Goal: Task Accomplishment & Management: Manage account settings

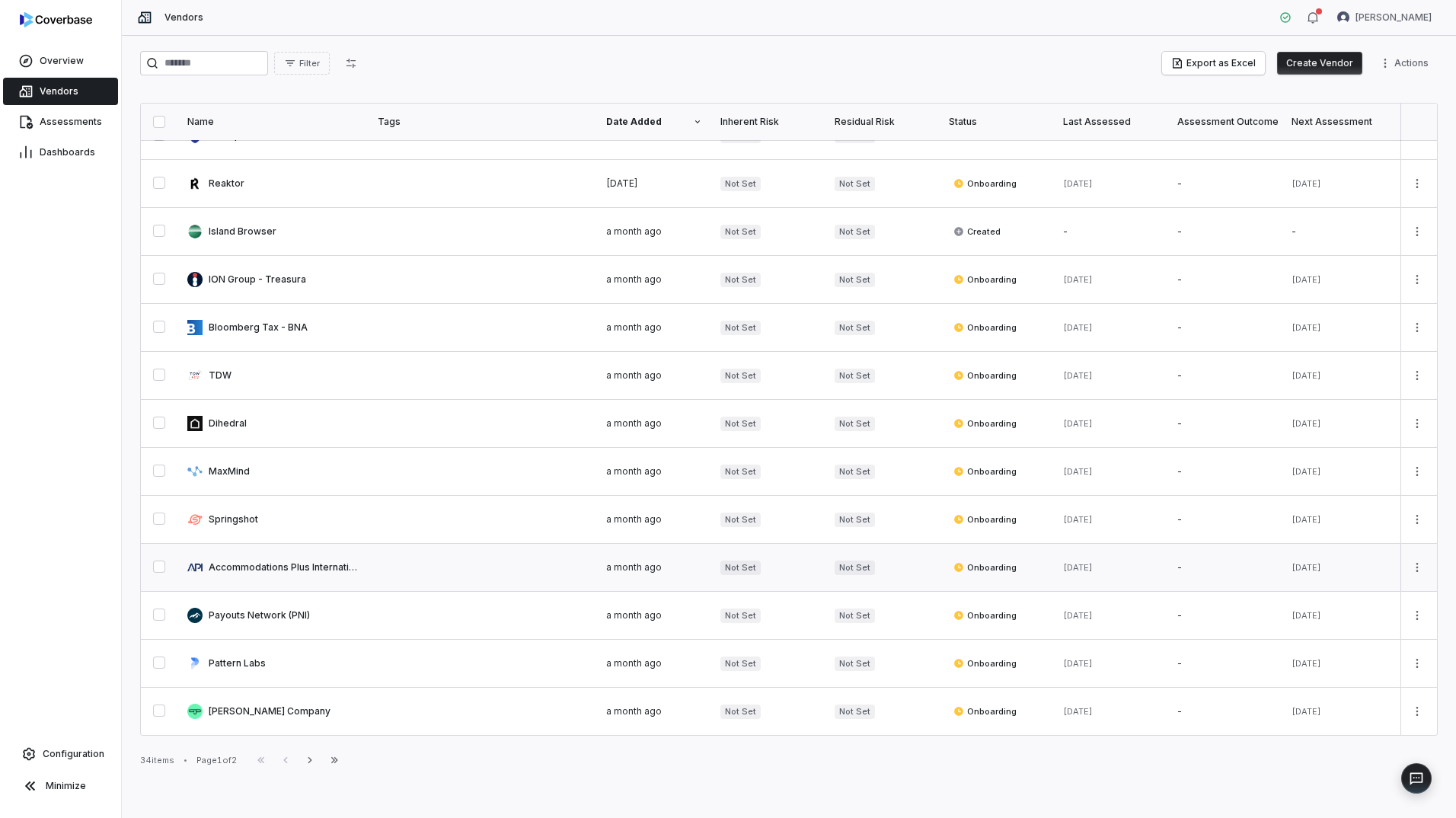
scroll to position [612, 0]
click at [69, 120] on span "Assessments" at bounding box center [71, 122] width 62 height 12
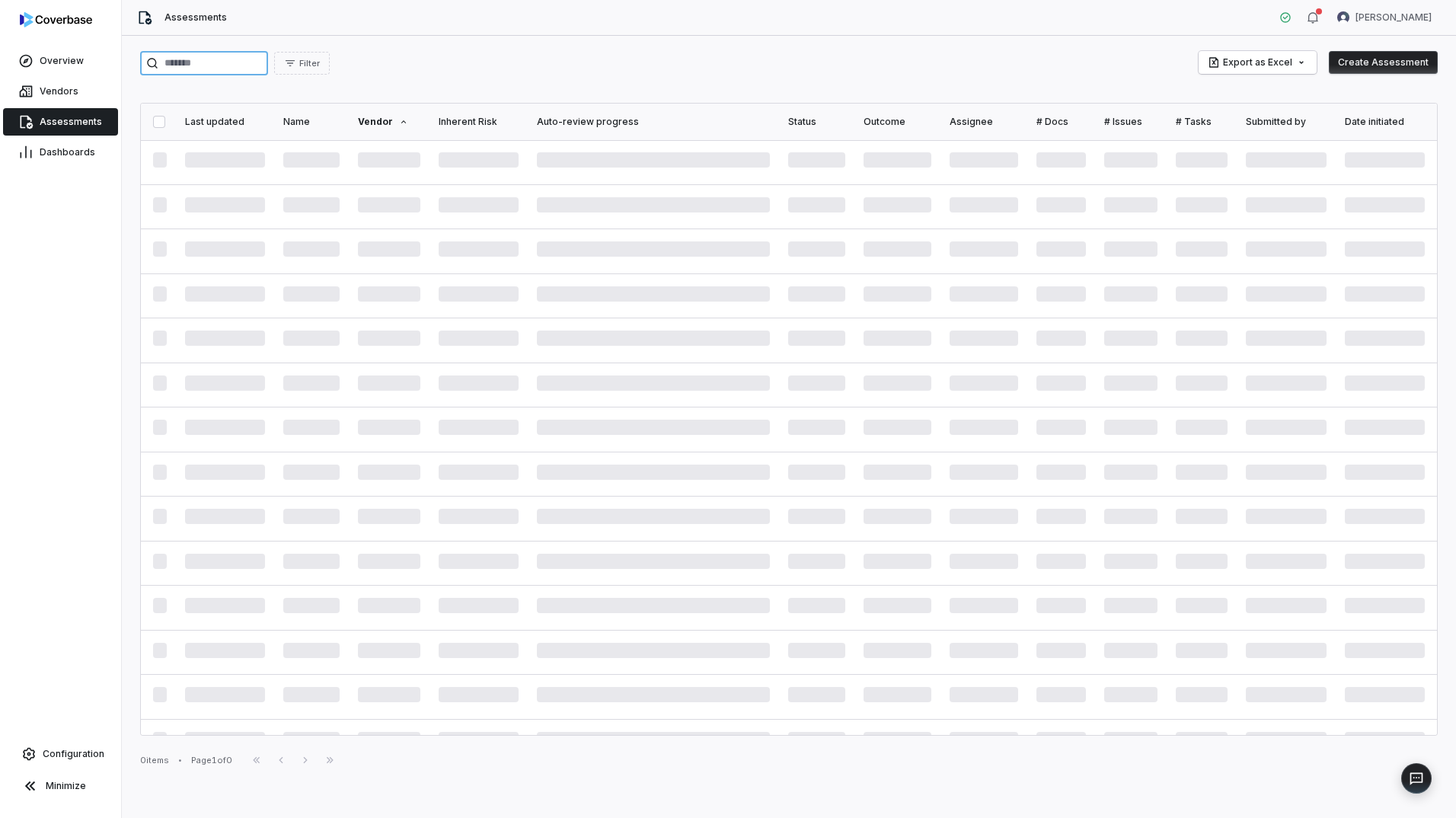
click at [212, 68] on input "search" at bounding box center [204, 63] width 128 height 24
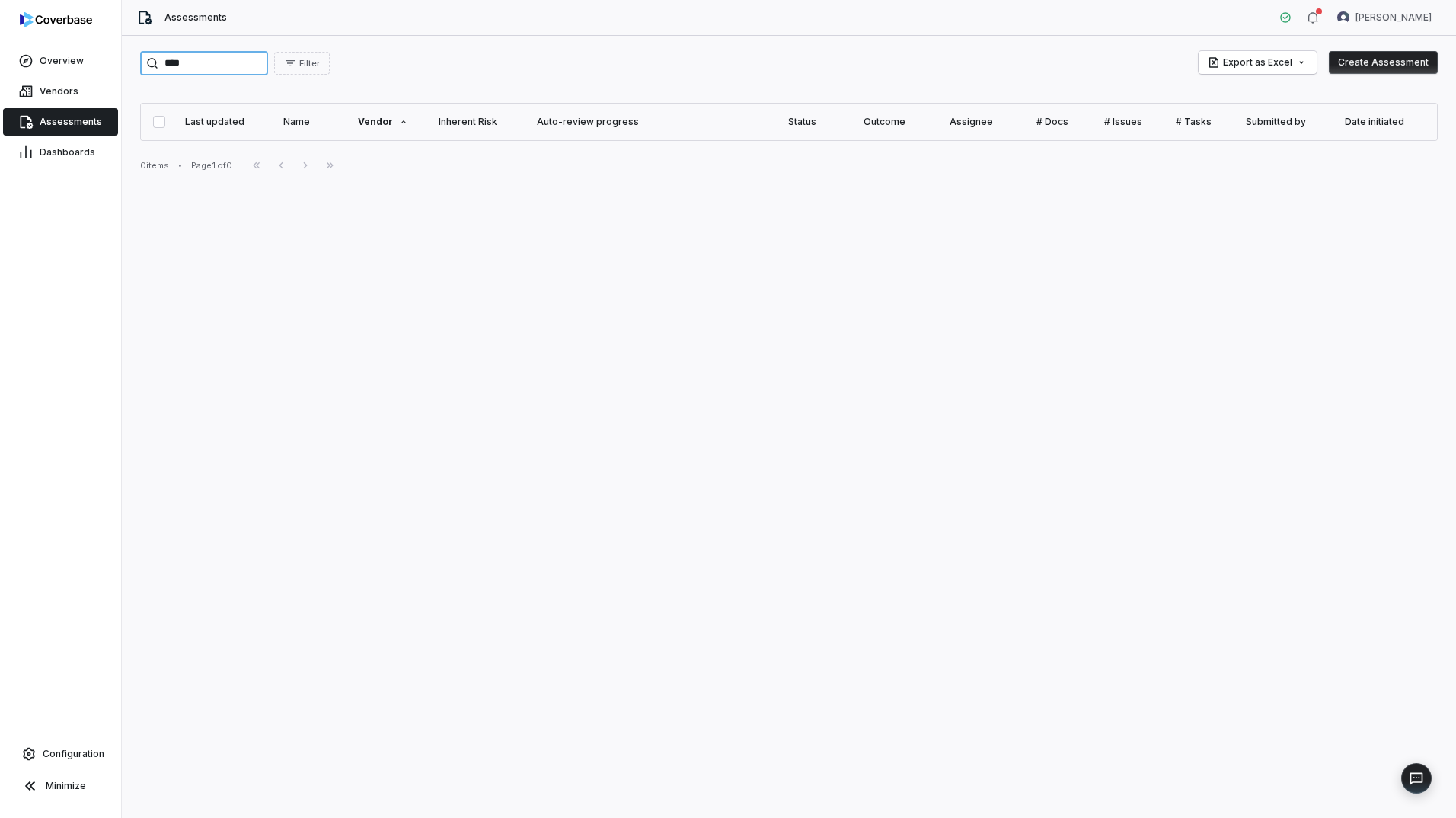
type input "****"
click at [230, 817] on html "Overview Vendors Assessments Dashboards Configuration Minimize Assessments [PER…" at bounding box center [728, 409] width 1456 height 818
click at [50, 95] on span "Vendors" at bounding box center [59, 91] width 39 height 12
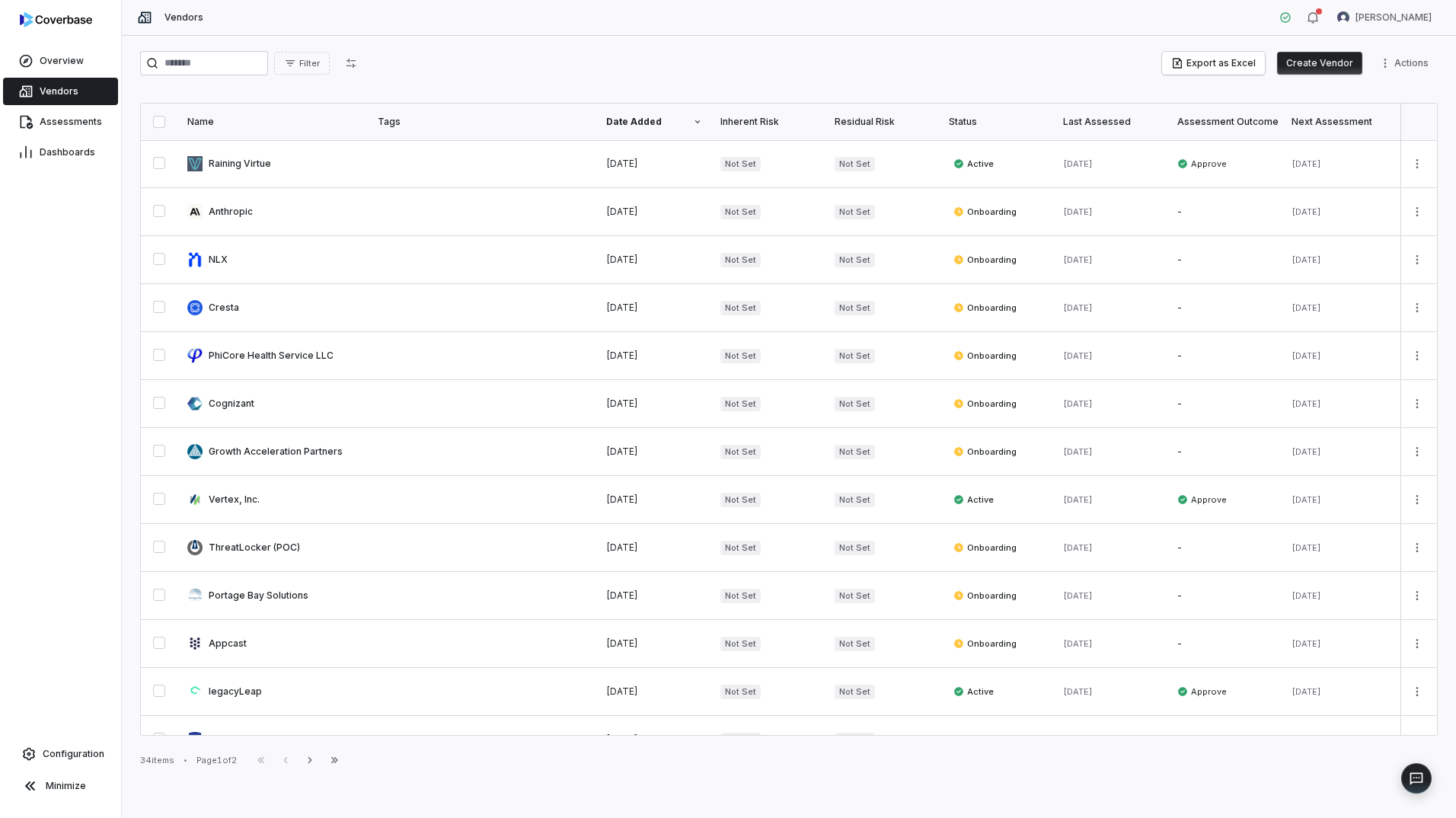
click at [1321, 59] on button "Create Vendor" at bounding box center [1320, 63] width 85 height 23
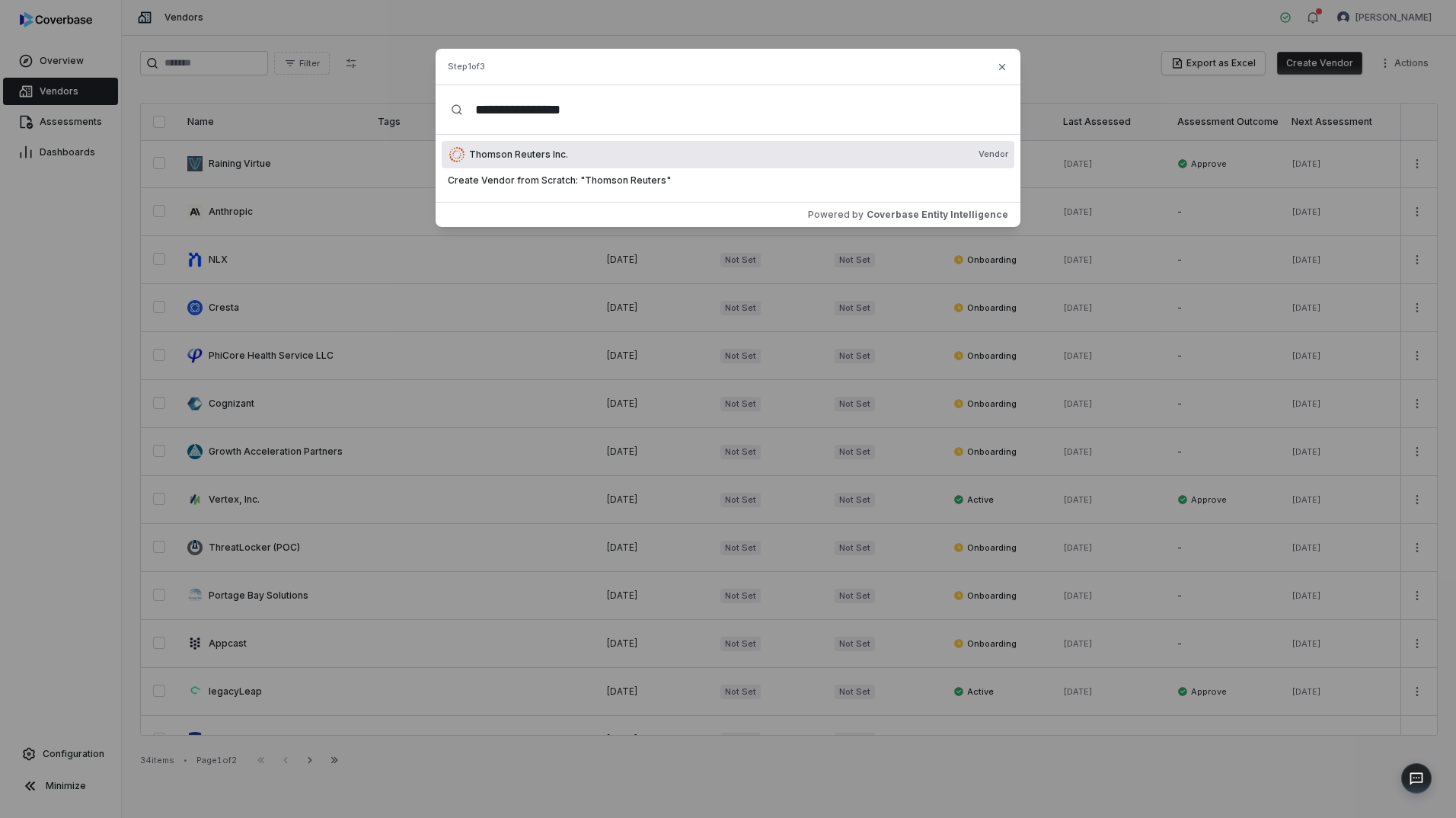
type input "**********"
click at [579, 162] on div "Thomson Reuters Inc. Vendor" at bounding box center [728, 155] width 573 height 27
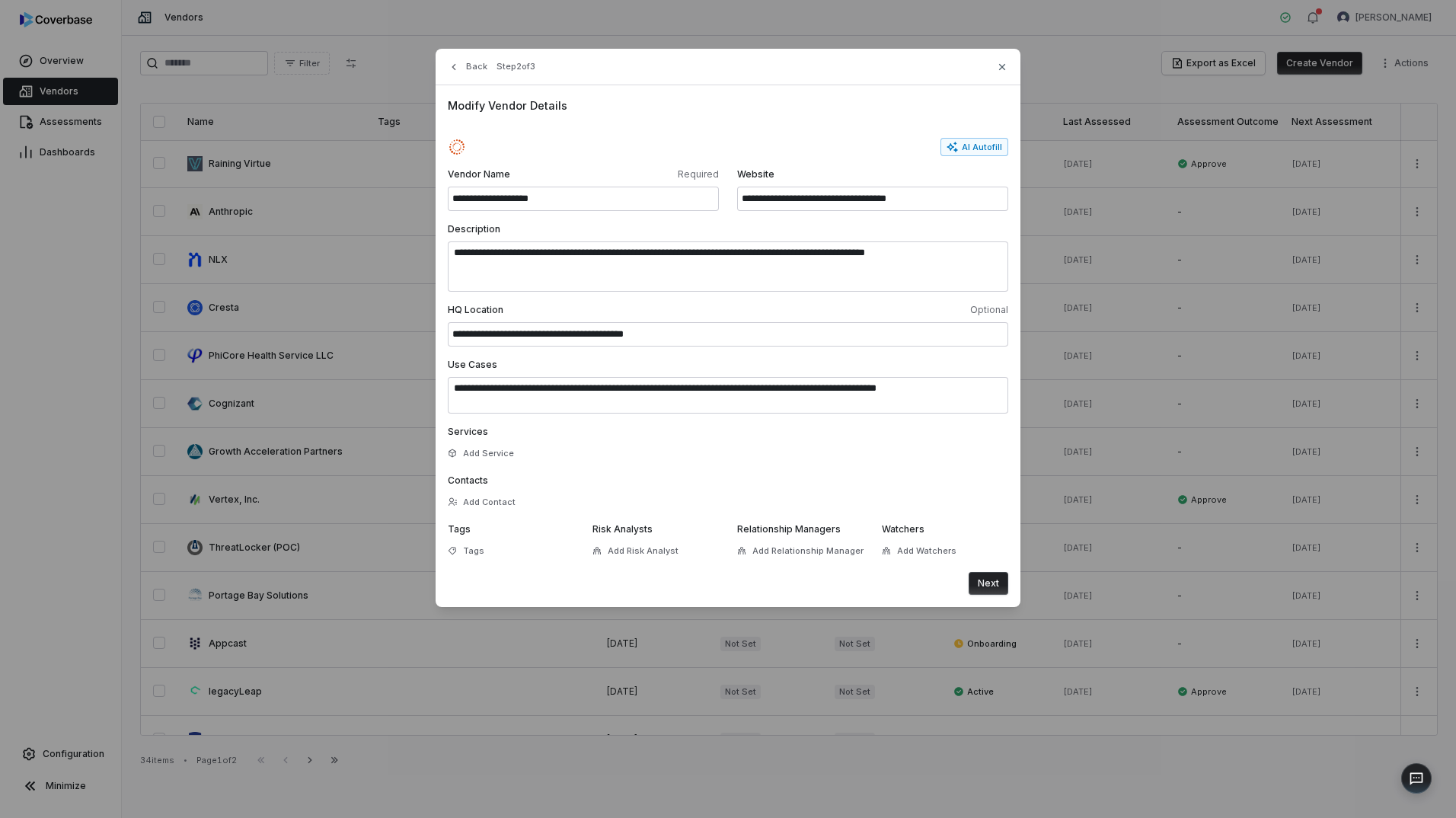
click at [980, 582] on button "Next" at bounding box center [988, 584] width 40 height 23
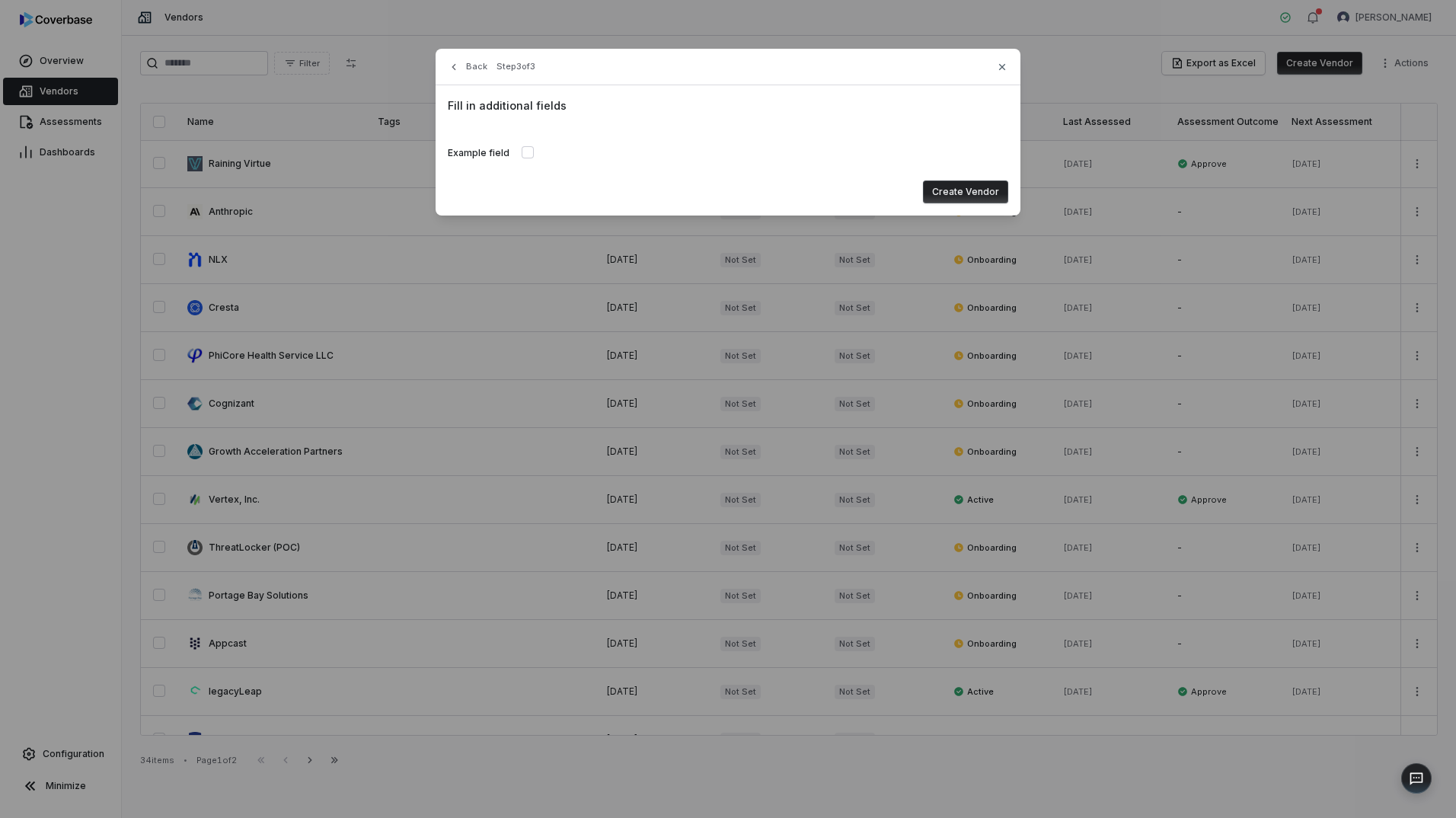
click at [966, 194] on button "Create Vendor" at bounding box center [965, 192] width 85 height 23
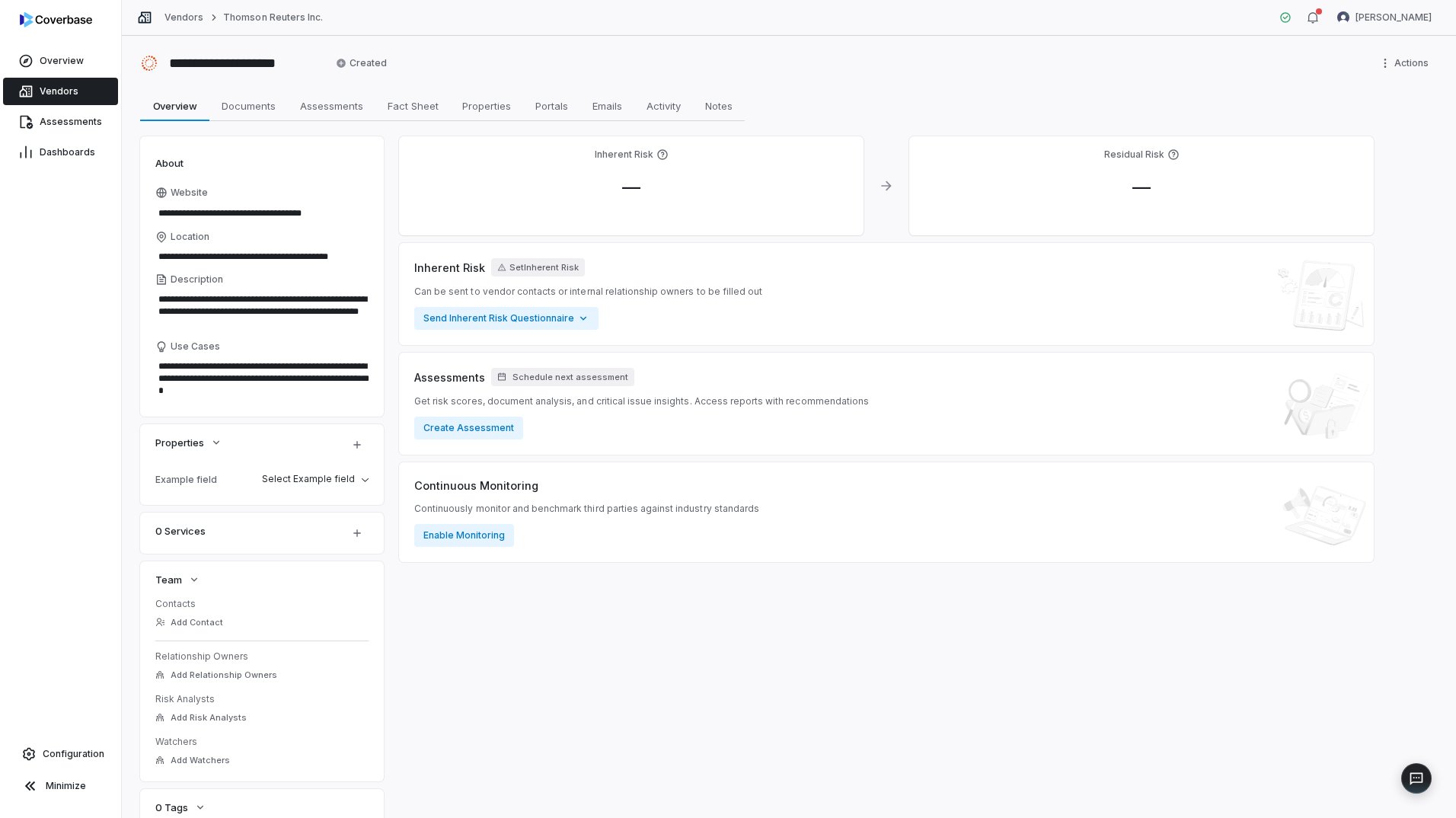
type textarea "*"
click at [467, 433] on button "Create Assessment" at bounding box center [469, 428] width 109 height 23
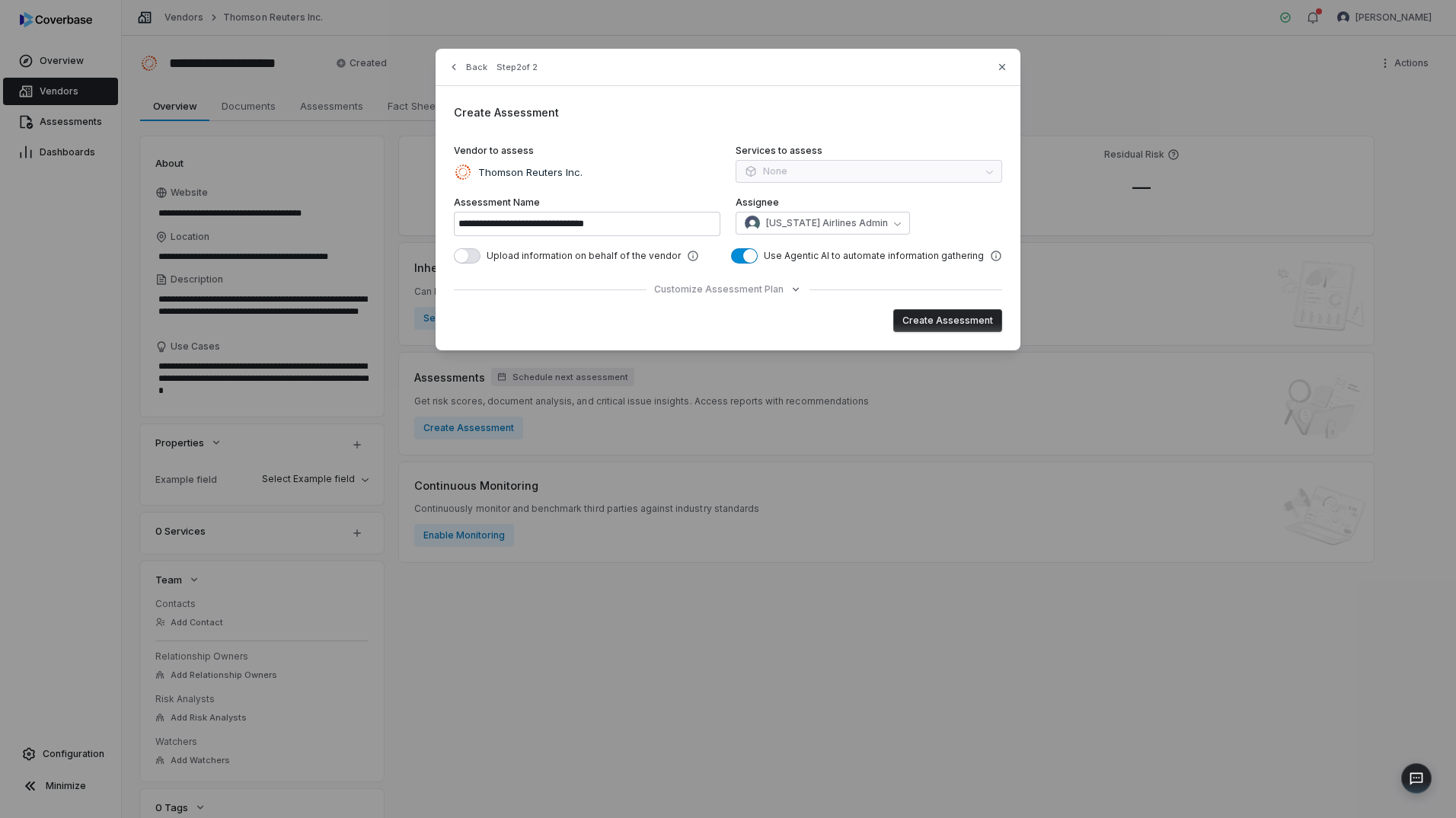
click at [990, 322] on button "Create Assessment" at bounding box center [947, 321] width 109 height 23
type input "**********"
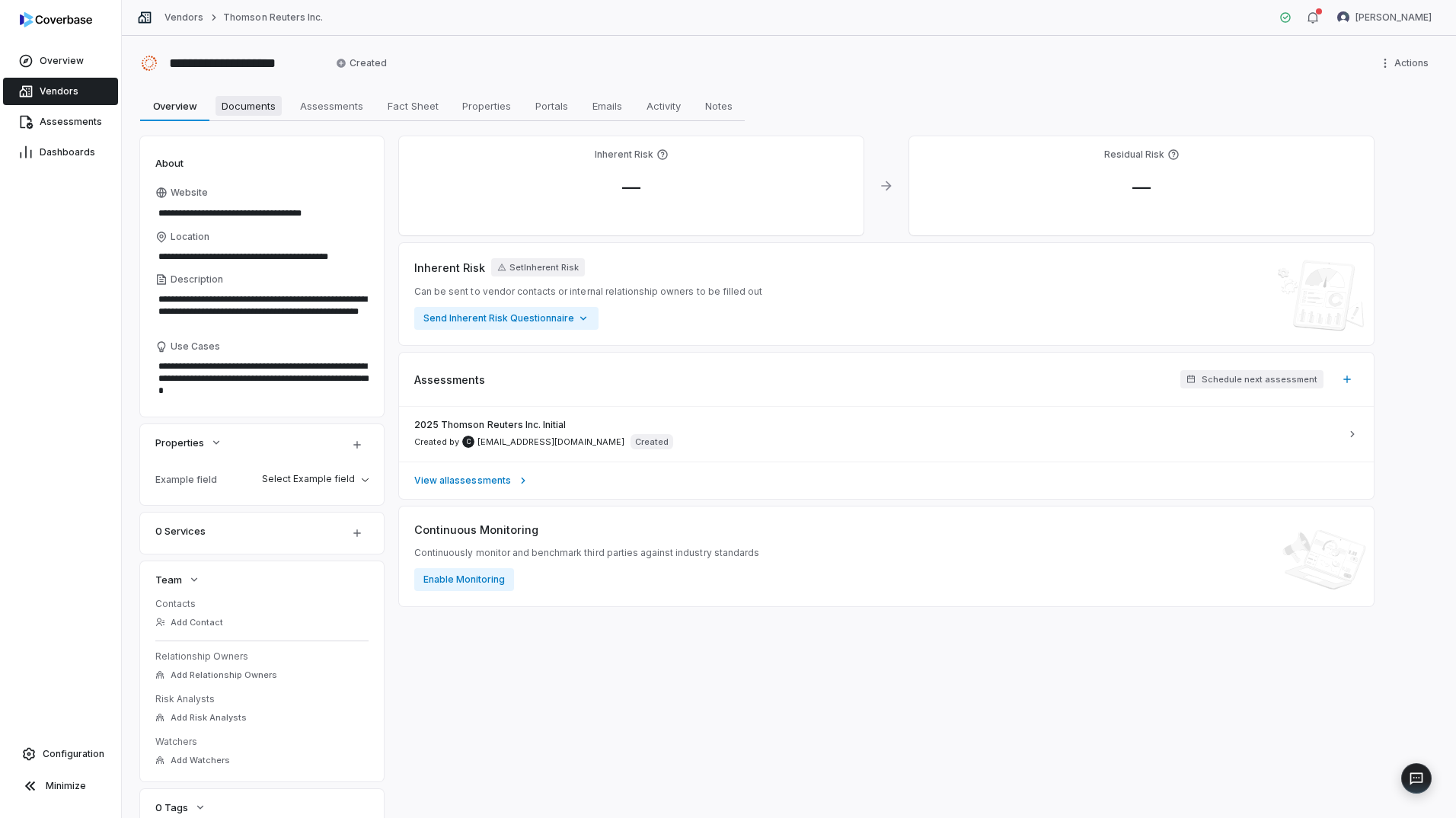
click at [251, 107] on span "Documents" at bounding box center [248, 106] width 66 height 20
type textarea "*"
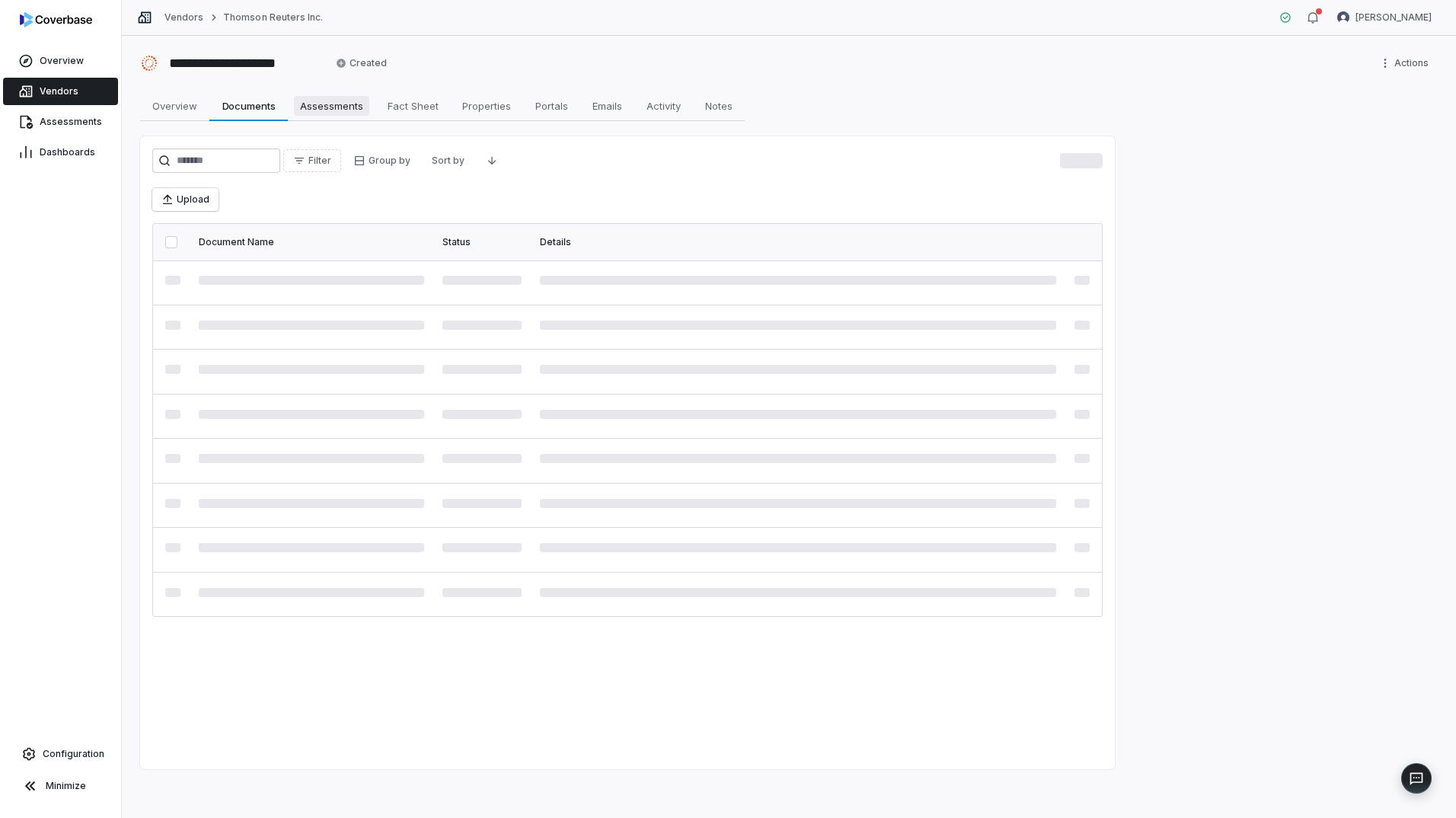
click at [346, 111] on span "Assessments" at bounding box center [331, 106] width 75 height 20
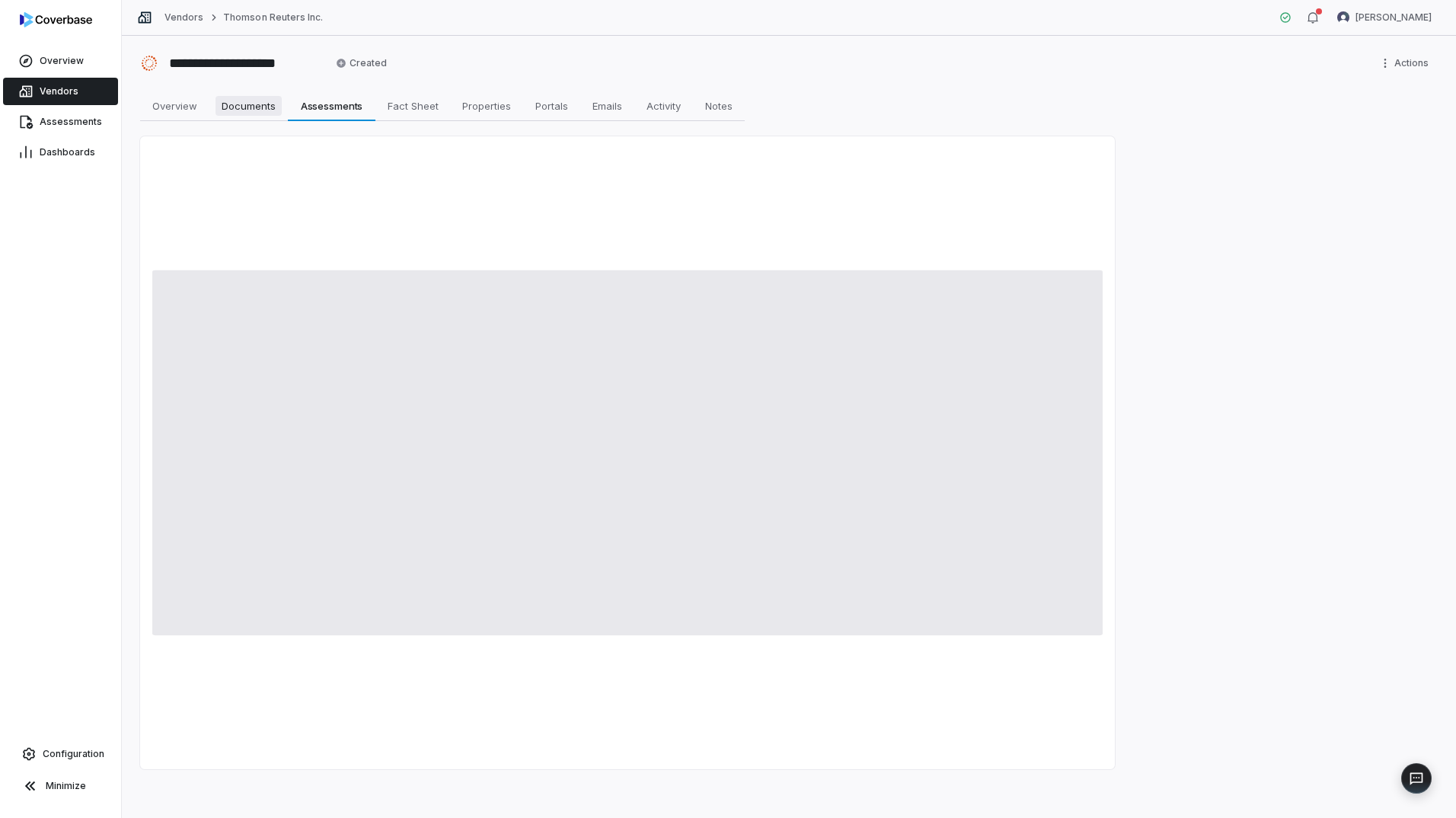
click at [251, 105] on span "Documents" at bounding box center [248, 106] width 66 height 20
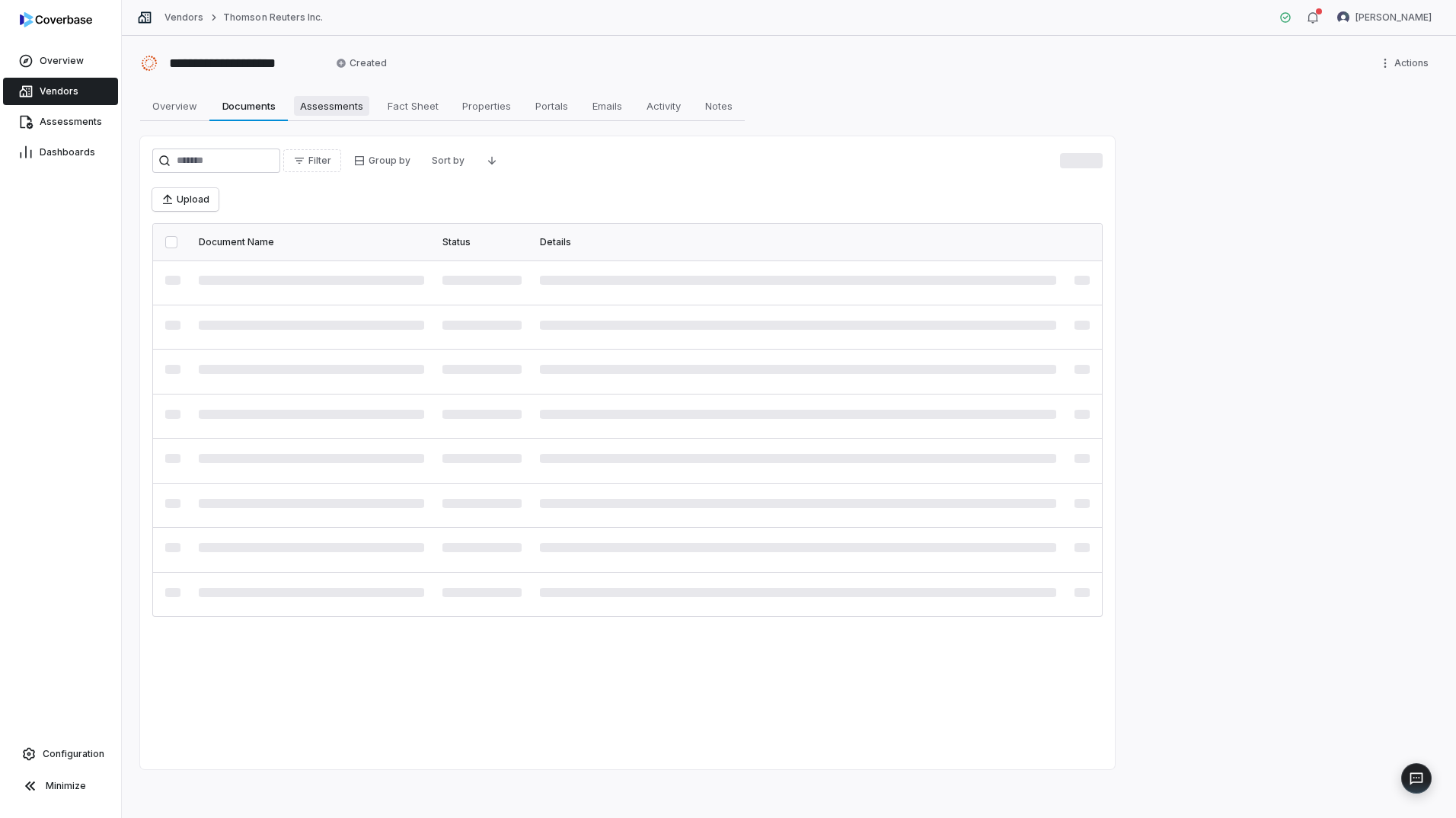
click at [338, 110] on span "Assessments" at bounding box center [331, 106] width 75 height 20
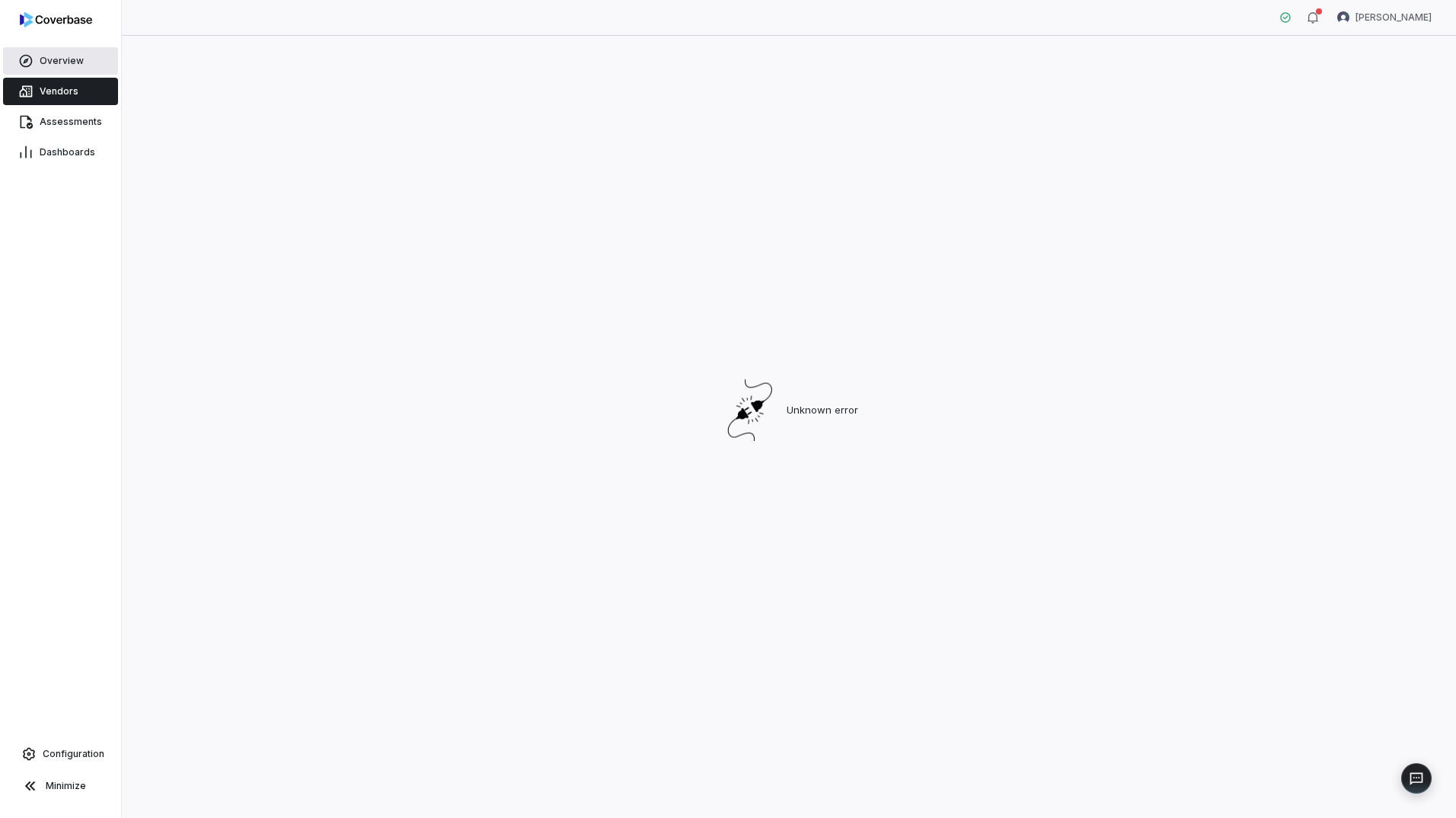
click at [40, 56] on span "Overview" at bounding box center [62, 61] width 44 height 12
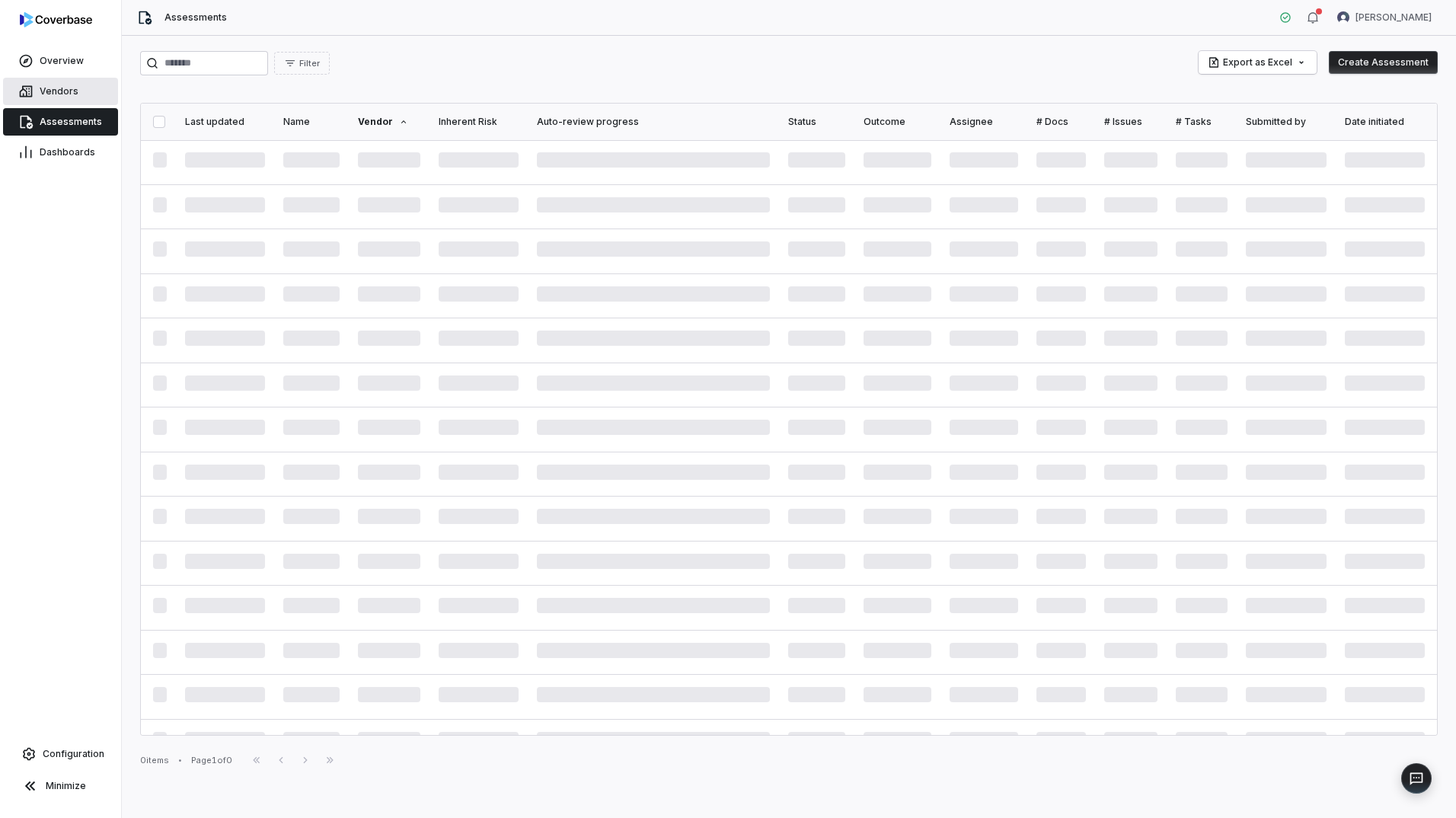
click at [61, 91] on span "Vendors" at bounding box center [59, 91] width 39 height 12
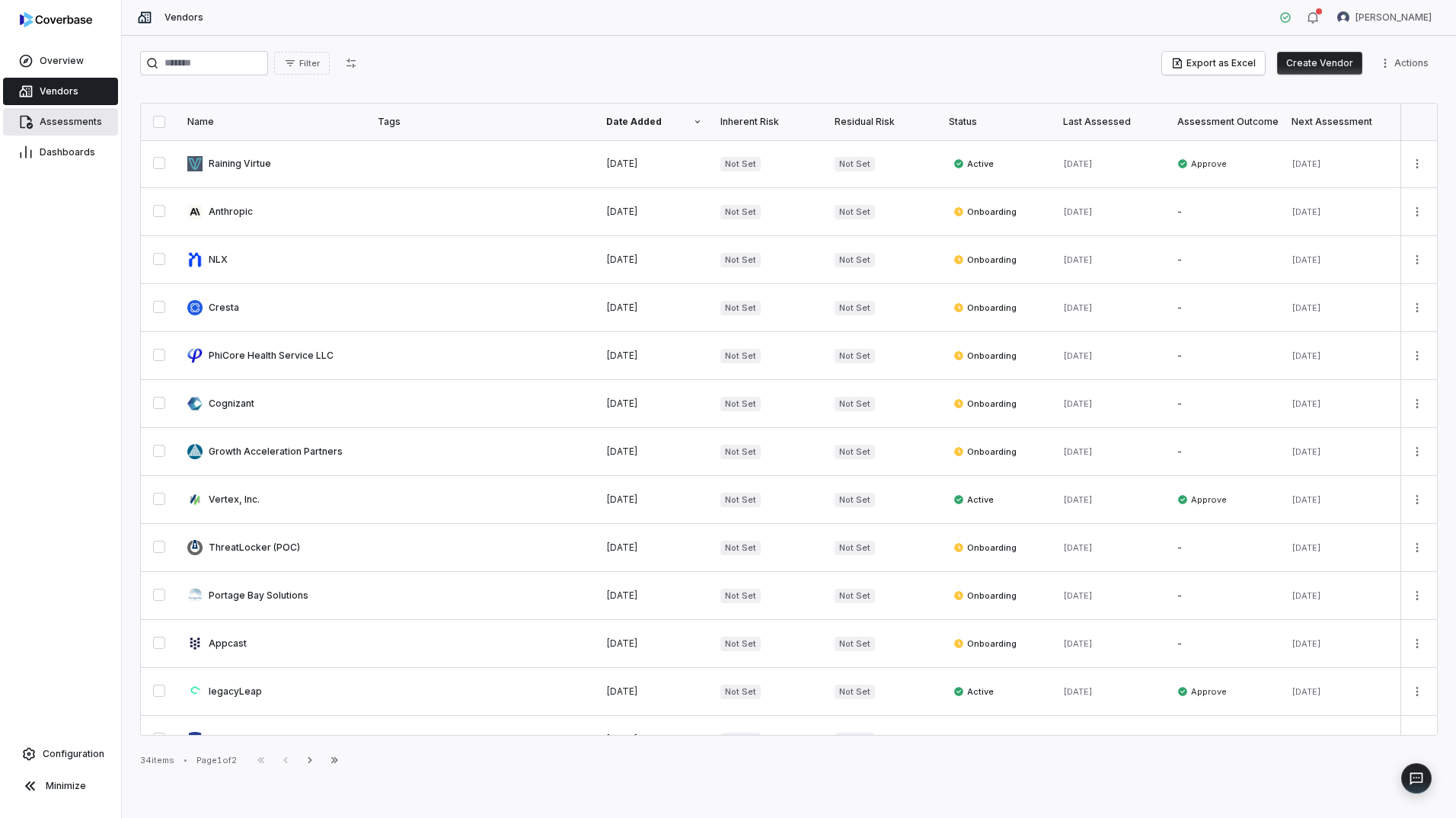
click at [58, 119] on span "Assessments" at bounding box center [71, 122] width 62 height 12
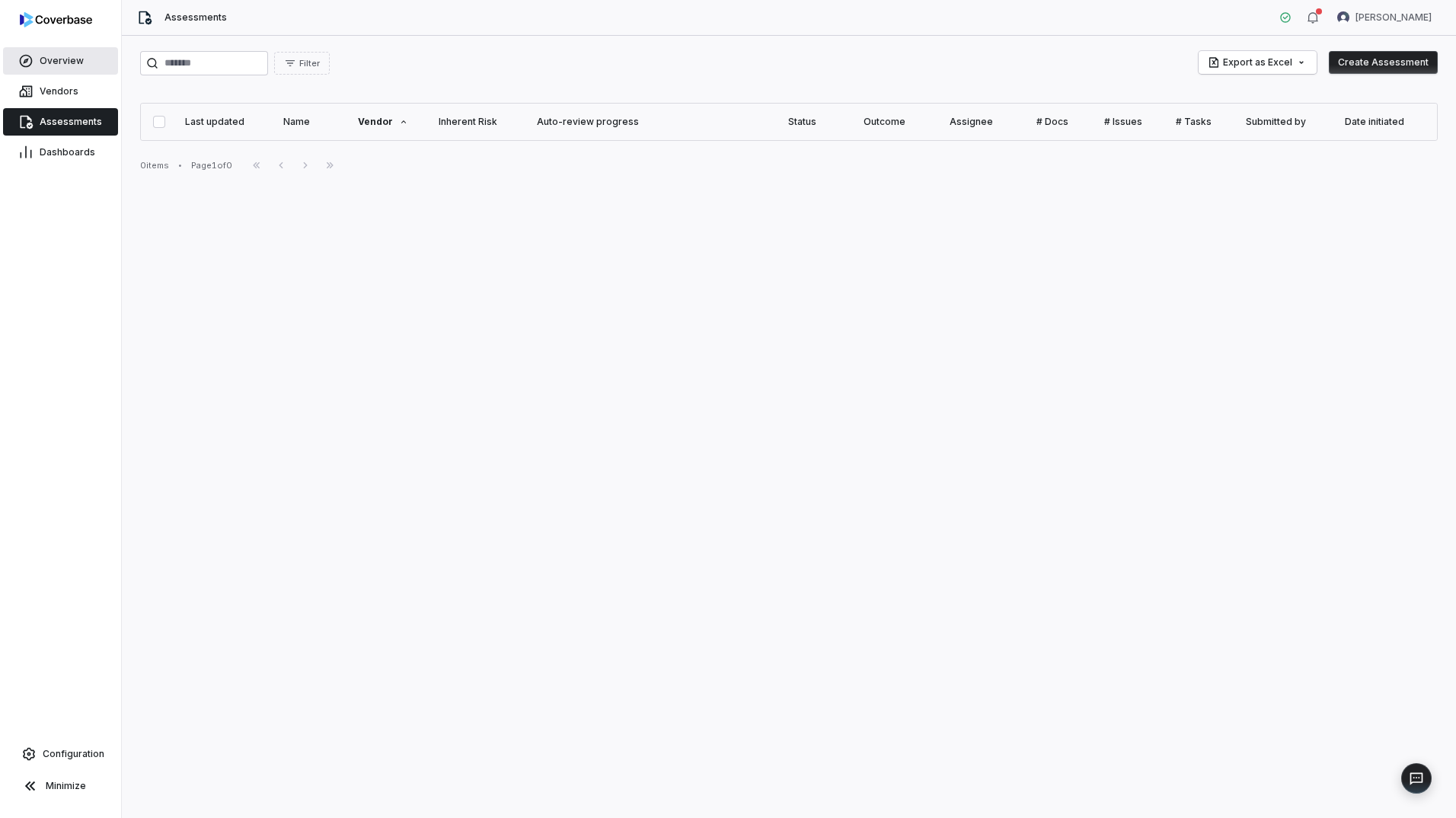
click at [56, 60] on span "Overview" at bounding box center [62, 61] width 44 height 12
click at [58, 60] on span "Overview" at bounding box center [62, 61] width 44 height 12
